Goal: Task Accomplishment & Management: Manage account settings

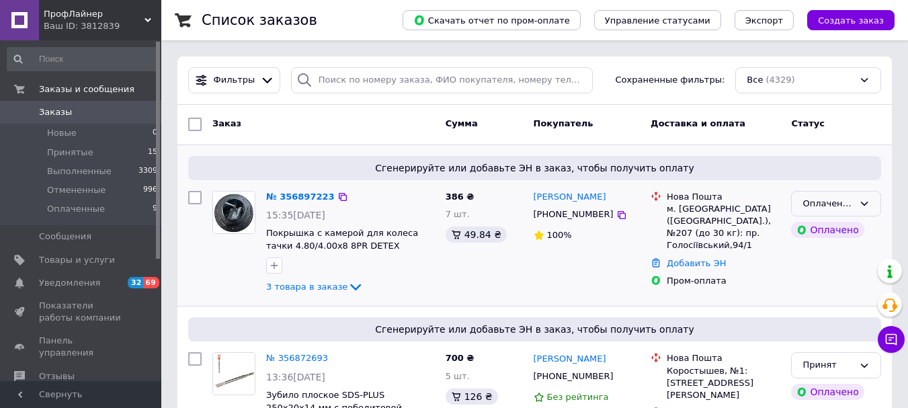
click at [863, 205] on icon at bounding box center [864, 203] width 11 height 11
click at [838, 231] on li "Принят" at bounding box center [836, 231] width 89 height 25
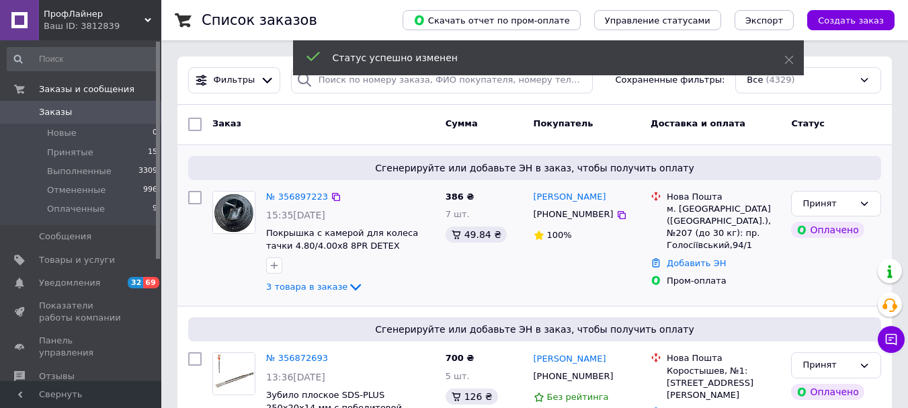
click at [192, 199] on input "checkbox" at bounding box center [194, 197] width 13 height 13
checkbox input "true"
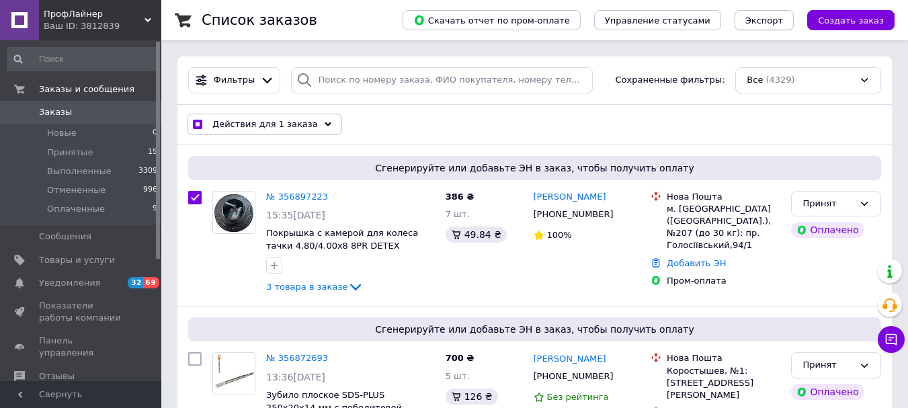
click at [778, 22] on span "Экспорт" at bounding box center [765, 20] width 38 height 10
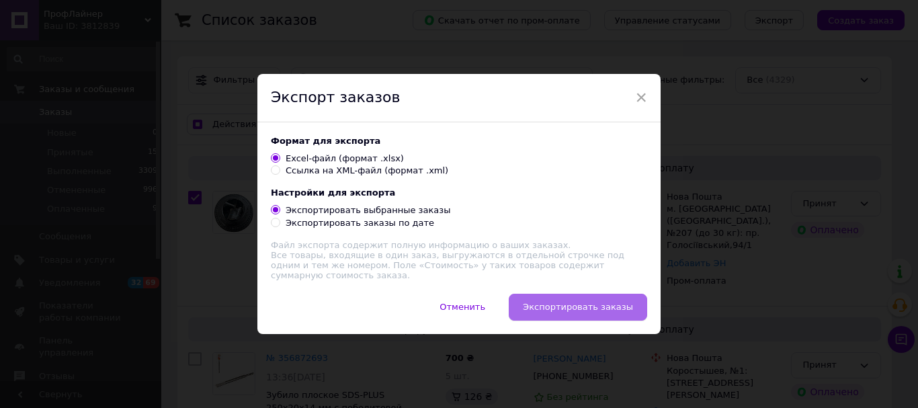
click at [592, 300] on button "Экспортировать заказы" at bounding box center [578, 307] width 138 height 27
checkbox input "true"
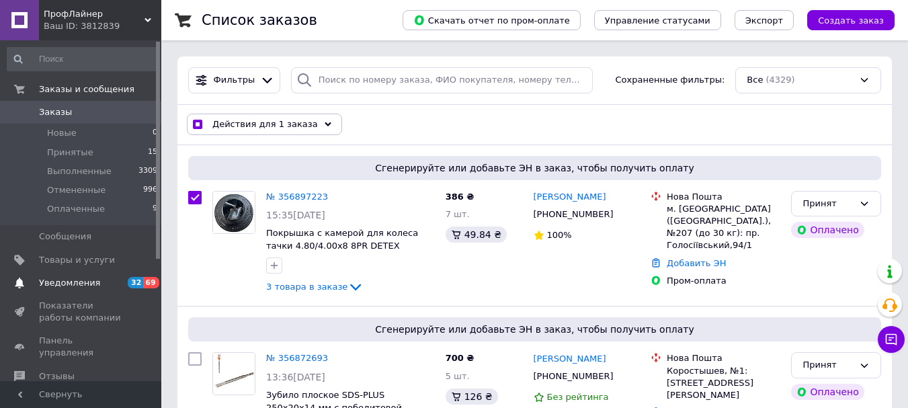
click at [73, 279] on span "Уведомления" at bounding box center [69, 283] width 61 height 12
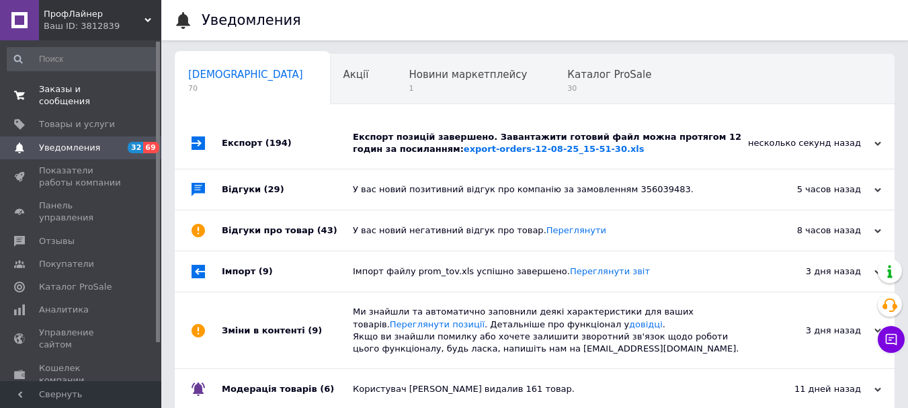
click at [85, 91] on span "Заказы и сообщения" at bounding box center [81, 95] width 85 height 24
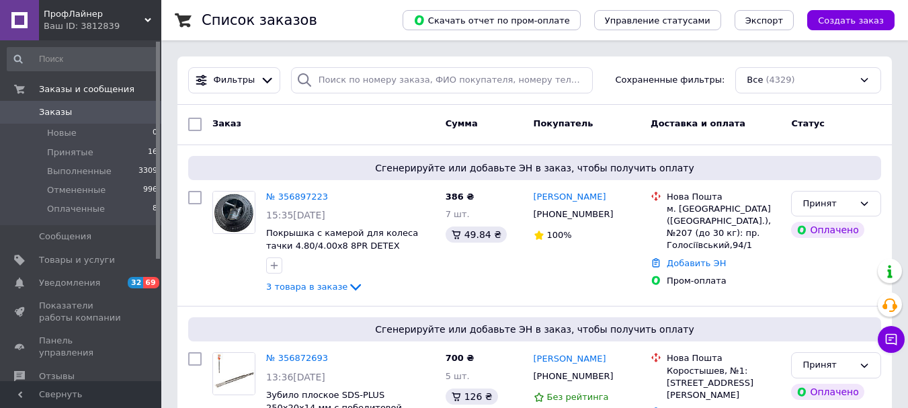
click at [312, 192] on link "№ 356897223" at bounding box center [297, 197] width 62 height 10
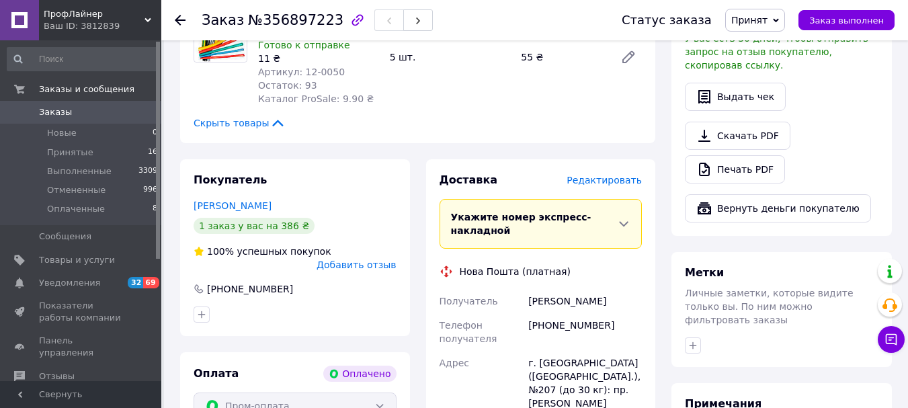
scroll to position [67, 0]
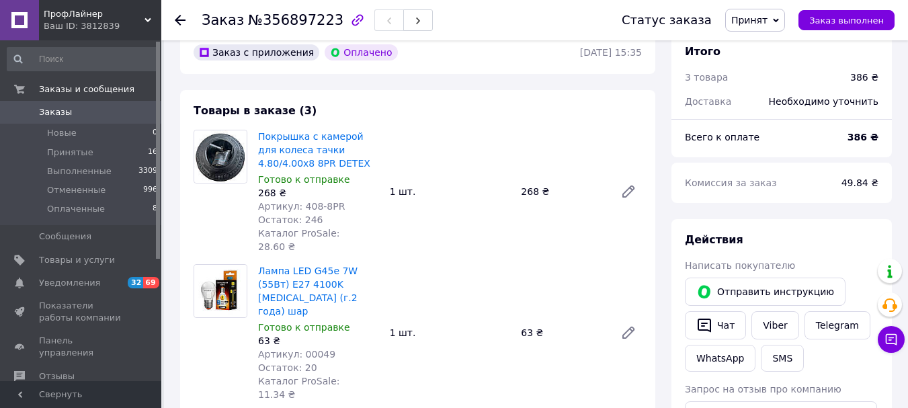
click at [175, 19] on use at bounding box center [180, 20] width 11 height 11
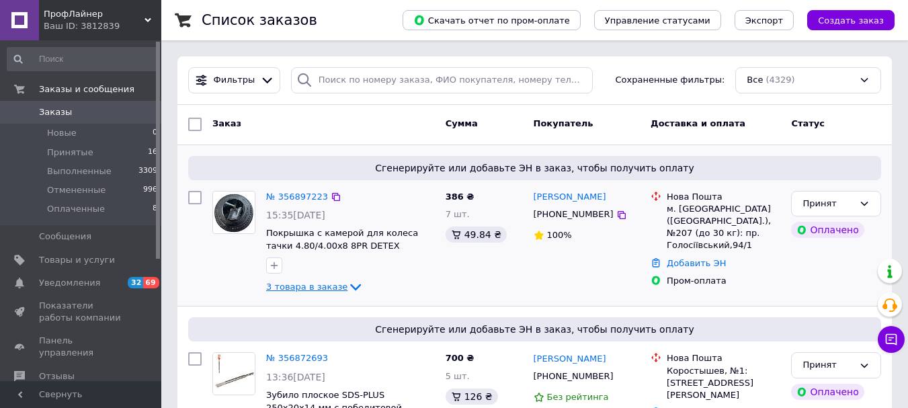
click at [350, 286] on icon at bounding box center [355, 287] width 11 height 7
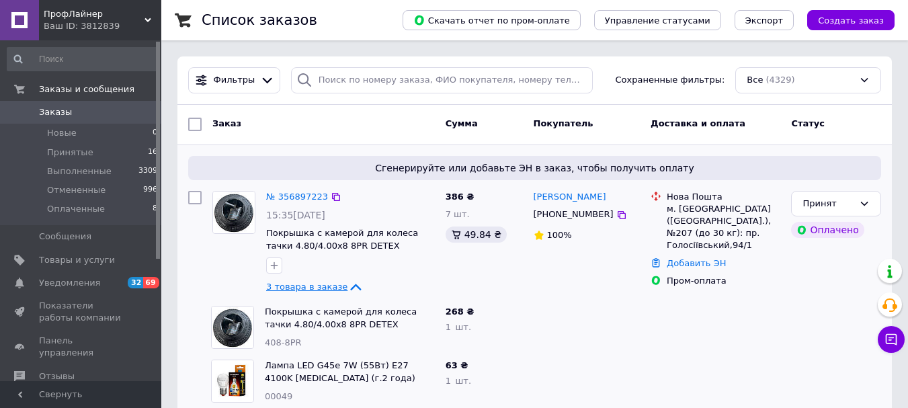
click at [348, 288] on icon at bounding box center [356, 287] width 16 height 16
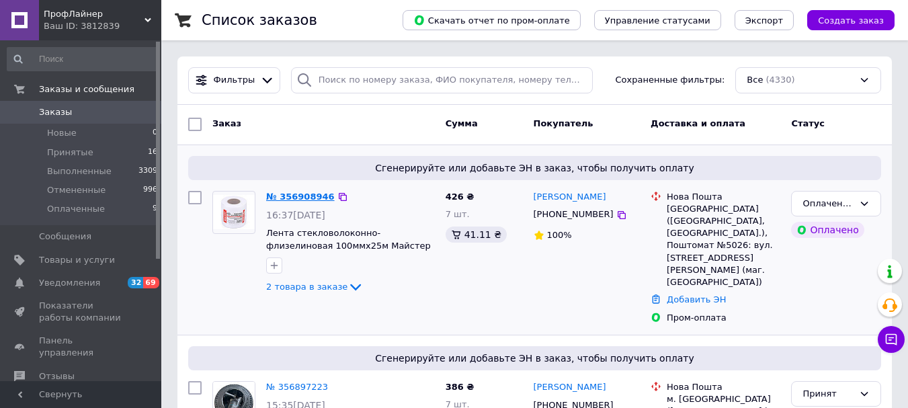
click at [296, 198] on link "№ 356908946" at bounding box center [300, 197] width 69 height 10
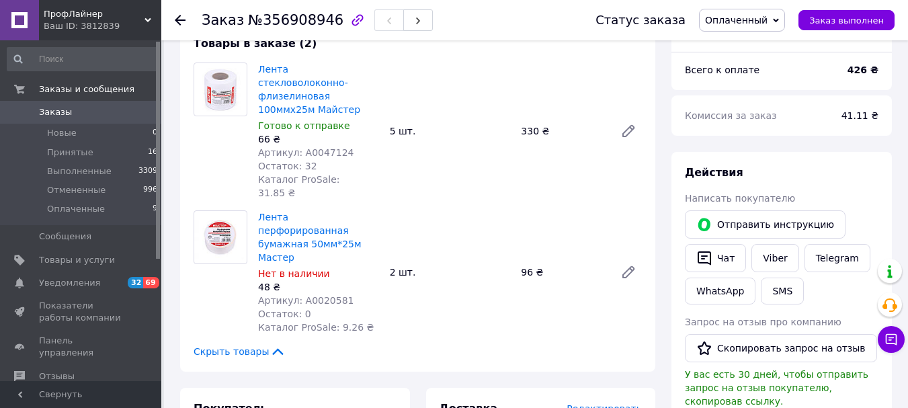
scroll to position [67, 0]
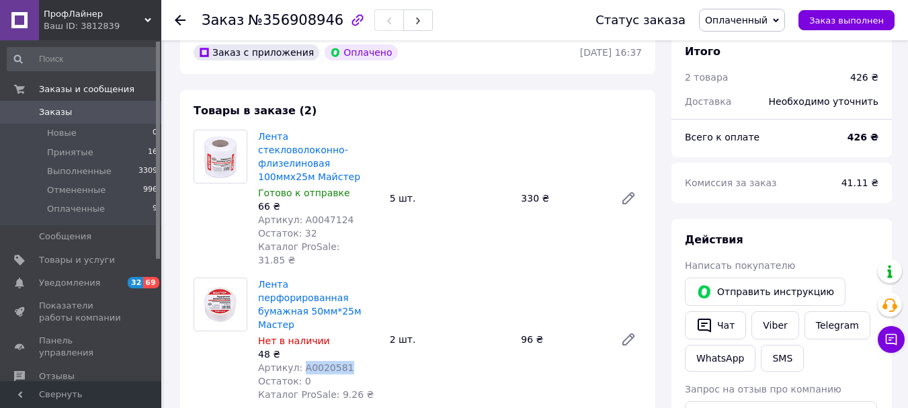
copy span "А0020581"
drag, startPoint x: 342, startPoint y: 323, endPoint x: 300, endPoint y: 324, distance: 42.4
click at [300, 361] on div "Артикул: А0020581" at bounding box center [318, 367] width 121 height 13
click at [180, 19] on icon at bounding box center [180, 20] width 11 height 11
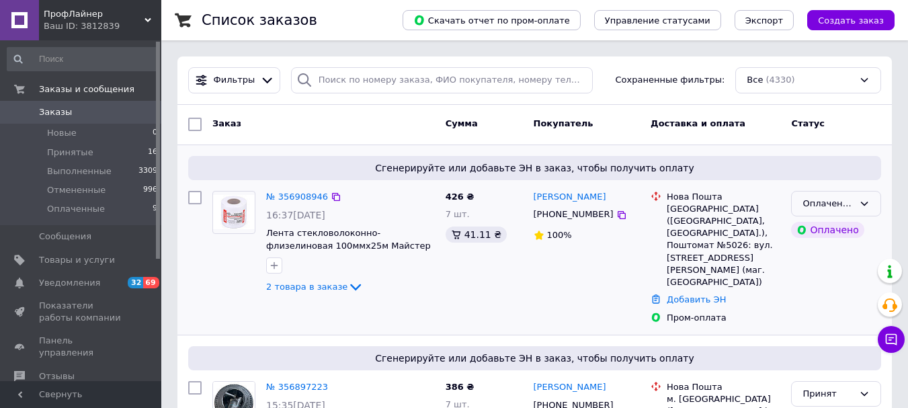
click at [865, 204] on icon at bounding box center [864, 204] width 7 height 4
click at [830, 233] on li "Принят" at bounding box center [836, 231] width 89 height 25
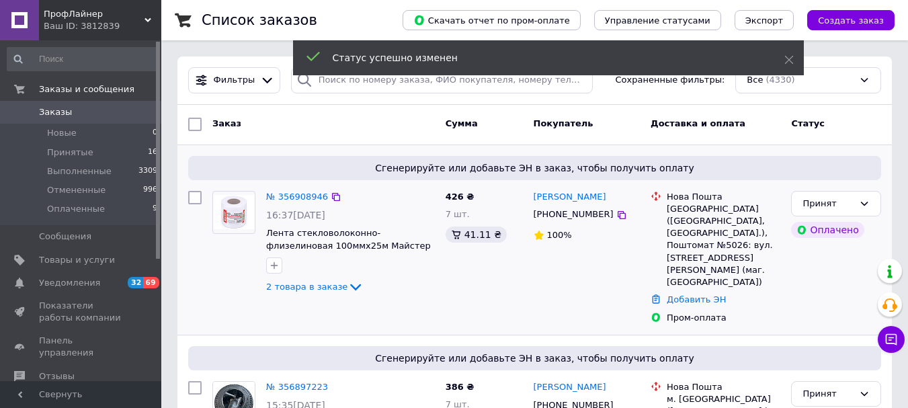
click at [194, 198] on input "checkbox" at bounding box center [194, 197] width 13 height 13
checkbox input "true"
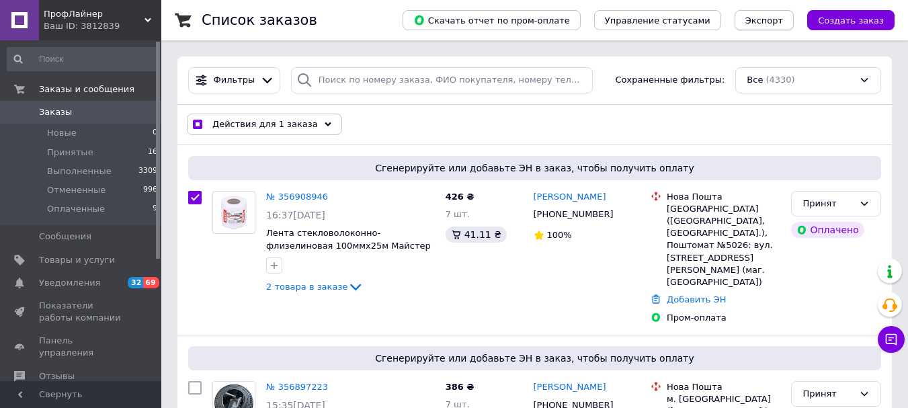
click at [762, 15] on span "Экспорт" at bounding box center [765, 20] width 38 height 10
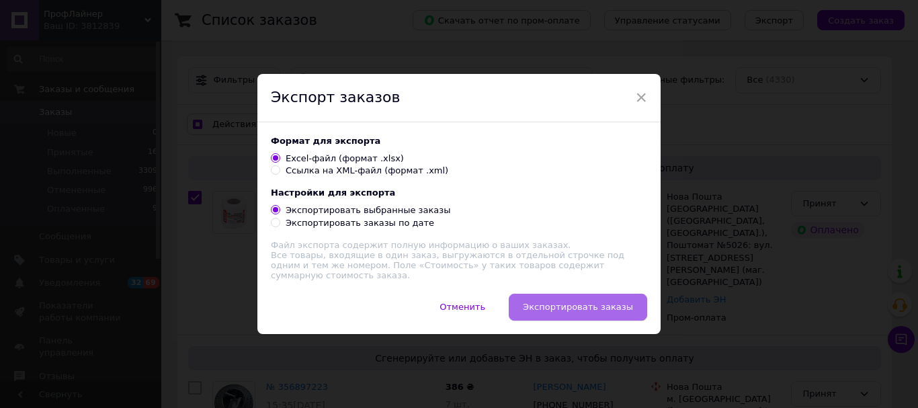
click at [573, 296] on button "Экспортировать заказы" at bounding box center [578, 307] width 138 height 27
checkbox input "true"
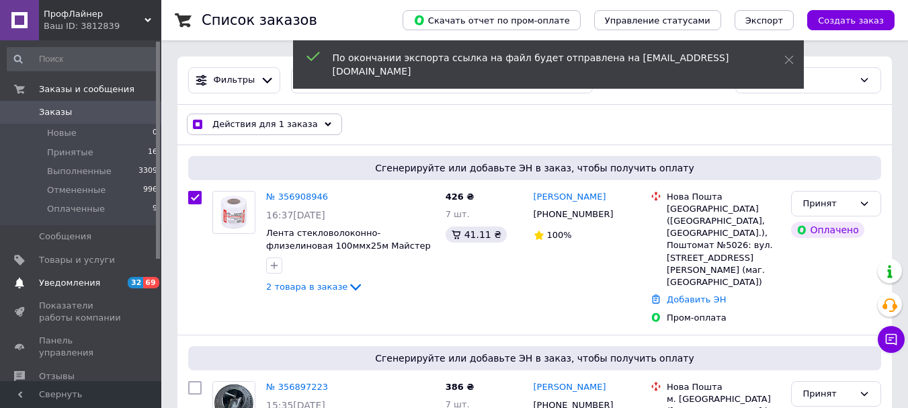
click at [77, 282] on span "Уведомления" at bounding box center [69, 283] width 61 height 12
